Goal: Go to known website: Access a specific website the user already knows

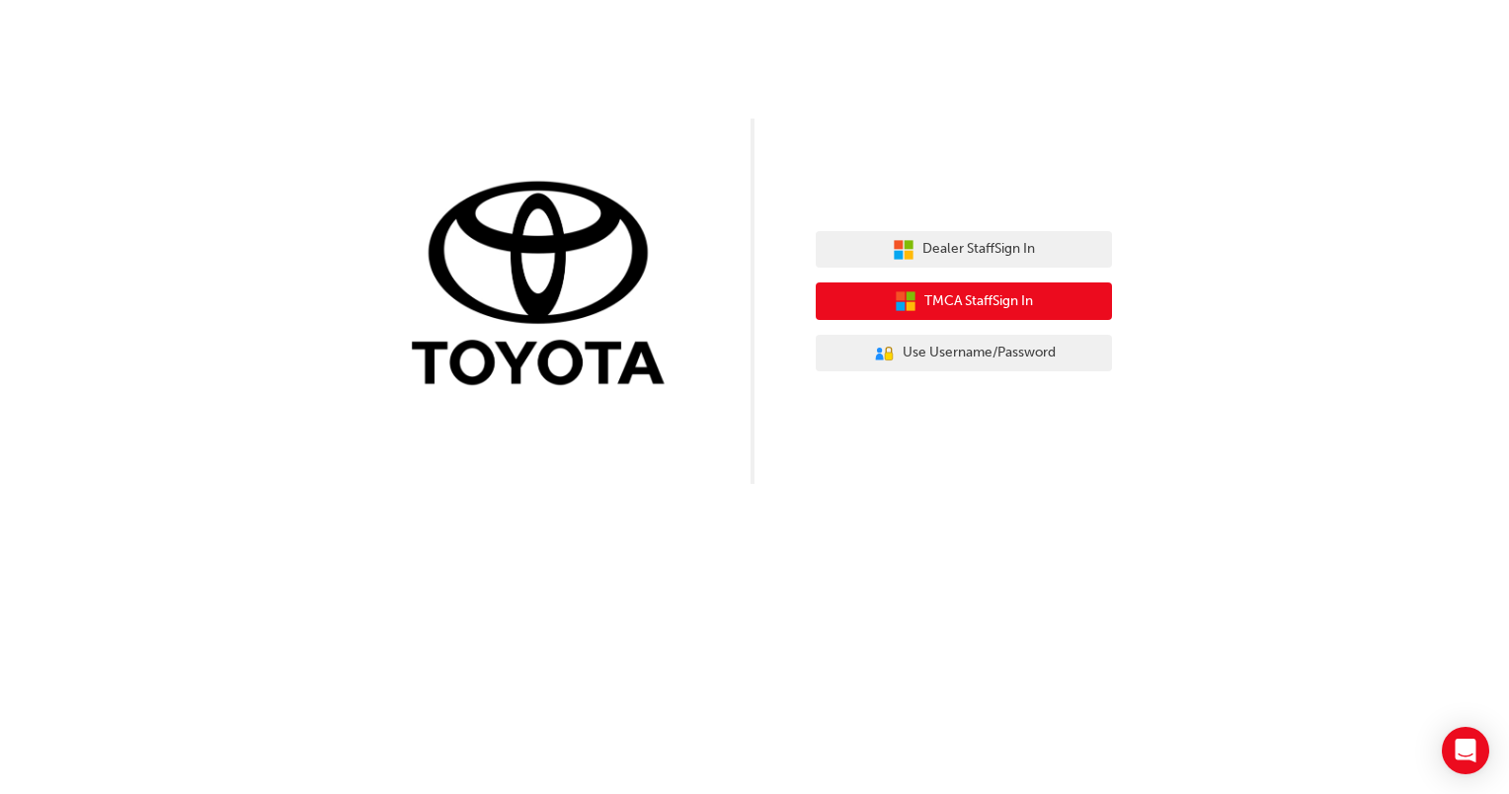
click at [965, 308] on span "TMCA Staff Sign In" at bounding box center [978, 301] width 109 height 23
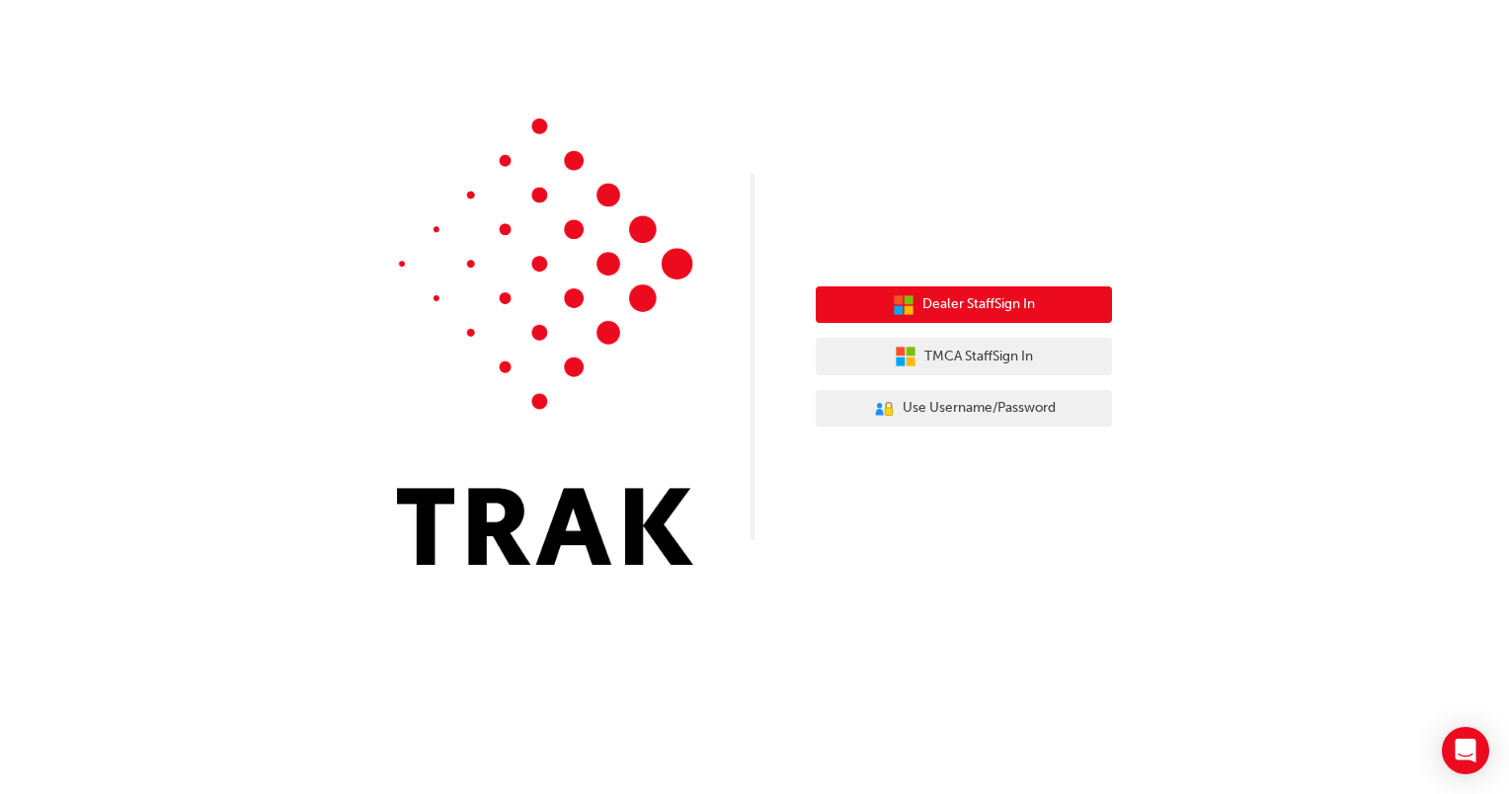
drag, startPoint x: 917, startPoint y: 315, endPoint x: 952, endPoint y: 305, distance: 36.9
click at [952, 305] on span "Dealer Staff Sign In" at bounding box center [978, 304] width 113 height 23
